Goal: Task Accomplishment & Management: Complete application form

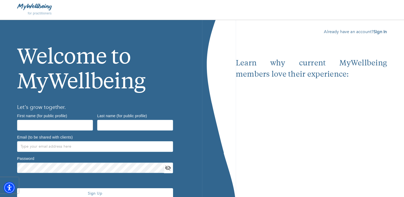
scroll to position [25, 0]
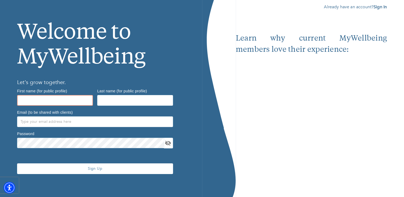
click at [54, 102] on input "text" at bounding box center [55, 100] width 76 height 11
type input "[PERSON_NAME]"
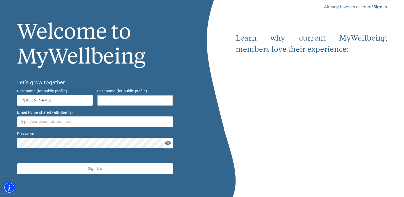
type input "[PERSON_NAME]"
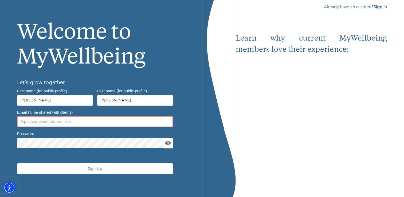
type input "[PERSON_NAME][EMAIL_ADDRESS][PERSON_NAME][DOMAIN_NAME]"
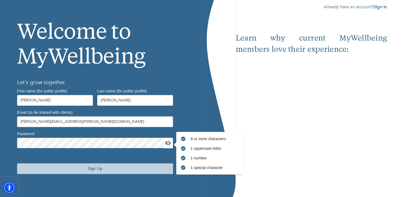
click at [58, 169] on span "Sign Up" at bounding box center [95, 168] width 152 height 5
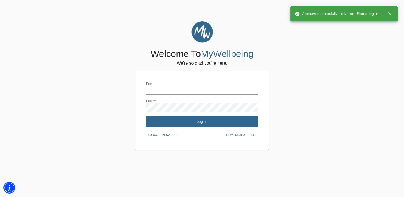
type input "[PERSON_NAME][EMAIL_ADDRESS][PERSON_NAME][DOMAIN_NAME]"
click at [219, 120] on span "Log In" at bounding box center [202, 121] width 108 height 5
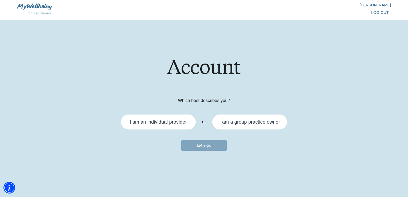
click at [157, 123] on div "I am an individual provider" at bounding box center [158, 122] width 57 height 5
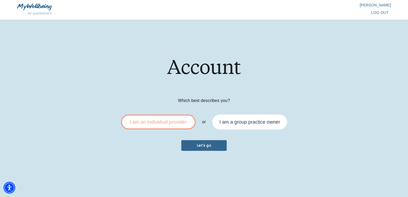
click at [206, 145] on span "Let's go" at bounding box center [203, 145] width 41 height 5
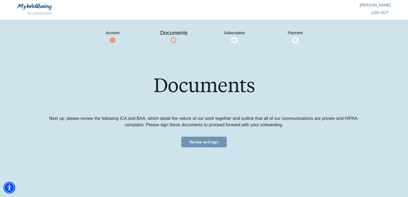
click at [199, 144] on span "Review and sign" at bounding box center [203, 142] width 41 height 5
